Goal: Task Accomplishment & Management: Use online tool/utility

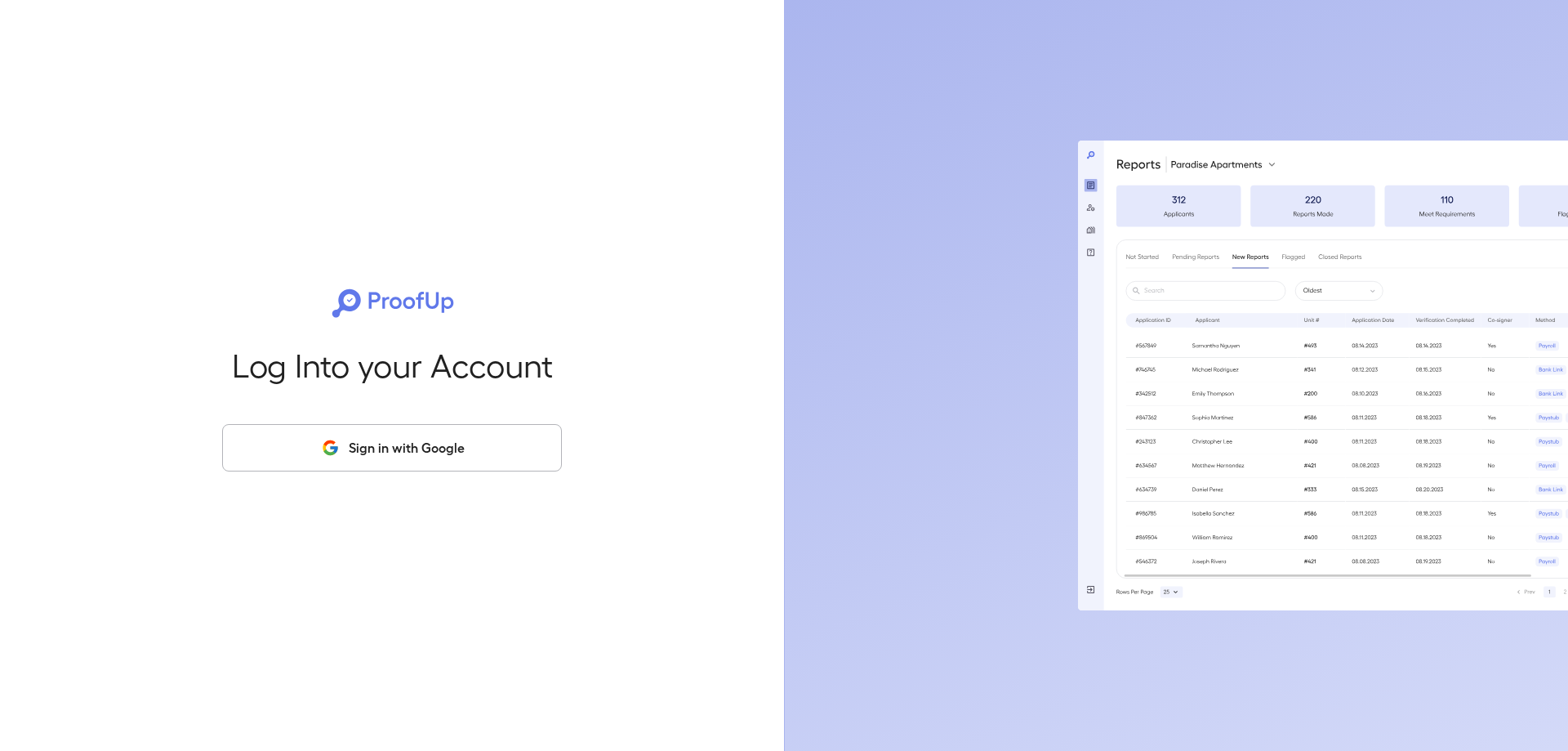
click at [444, 439] on button "Sign in with Google" at bounding box center [391, 448] width 340 height 48
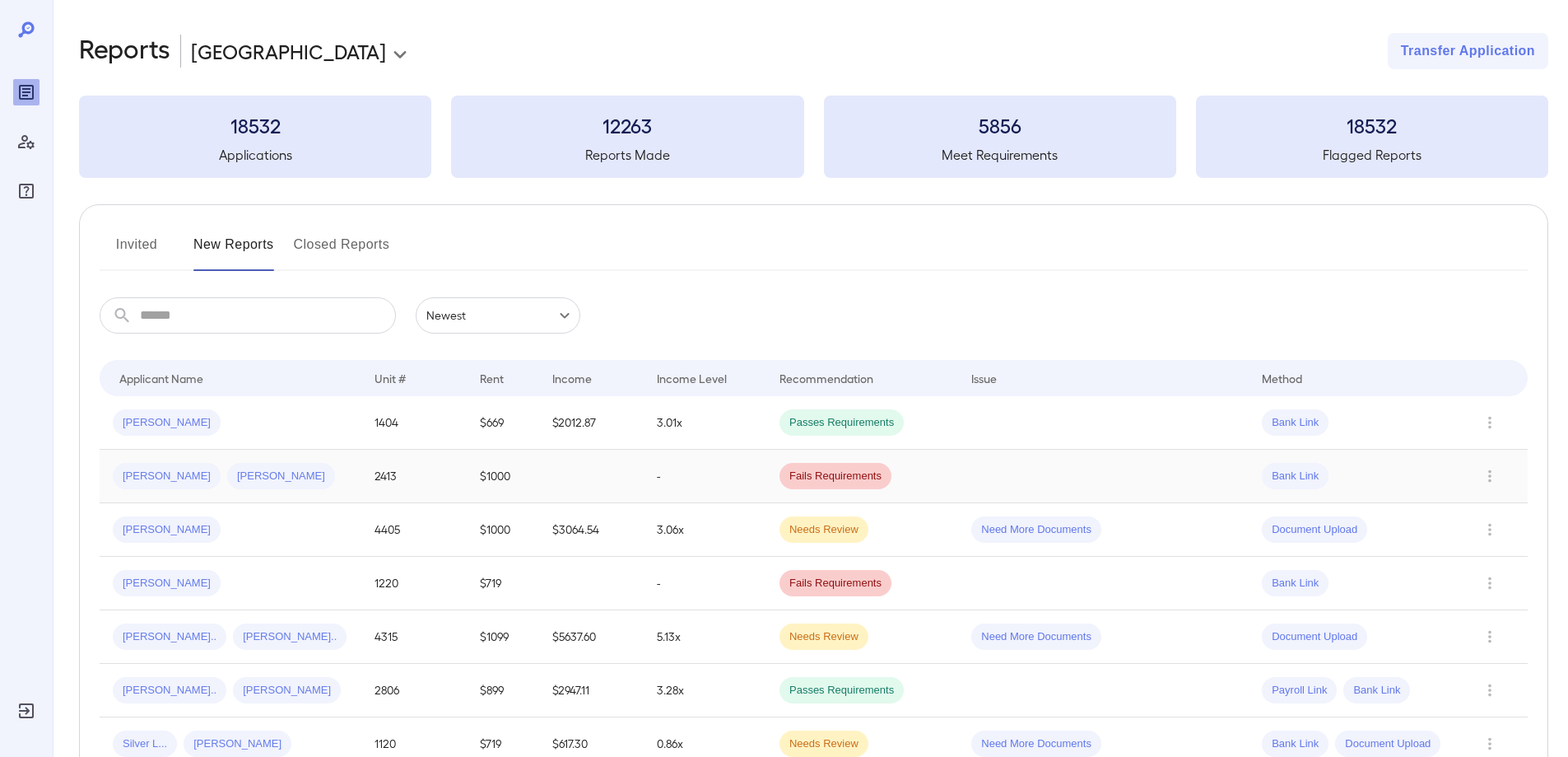
click at [252, 486] on div "[PERSON_NAME]" at bounding box center [281, 475] width 108 height 26
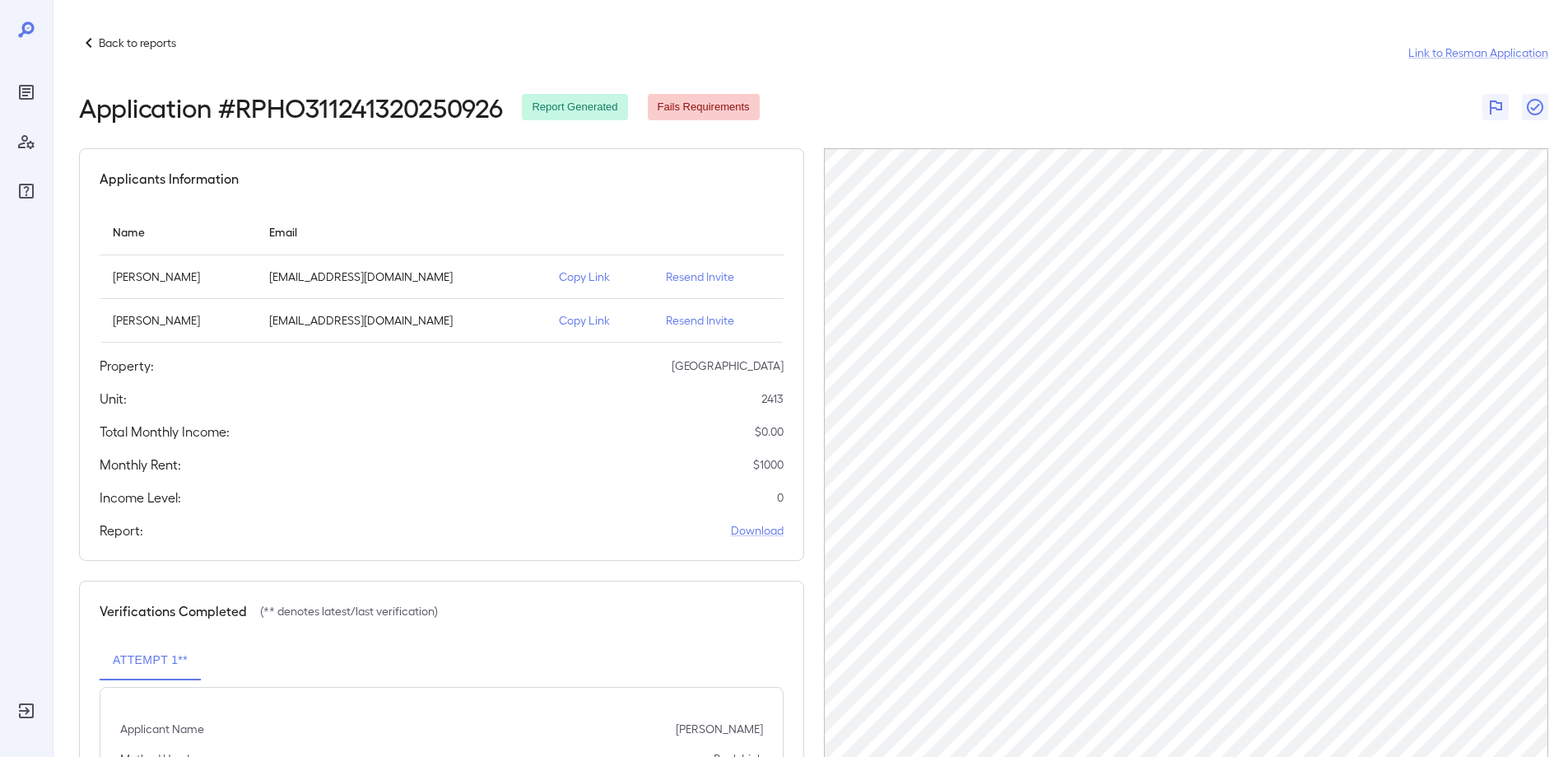
click at [566, 322] on p "Copy Link" at bounding box center [599, 321] width 81 height 16
click at [570, 276] on p "Copy Link" at bounding box center [599, 277] width 81 height 16
click at [571, 278] on p "Copy Link" at bounding box center [599, 277] width 81 height 16
